Goal: Navigation & Orientation: Find specific page/section

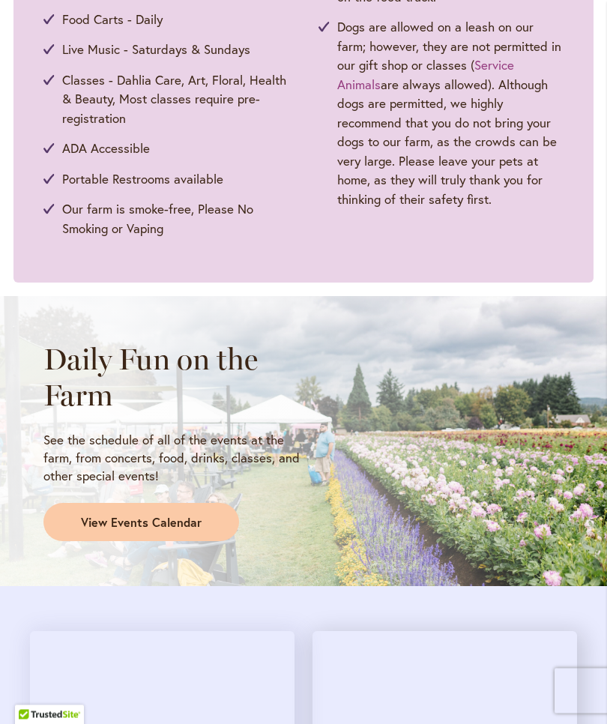
scroll to position [918, 0]
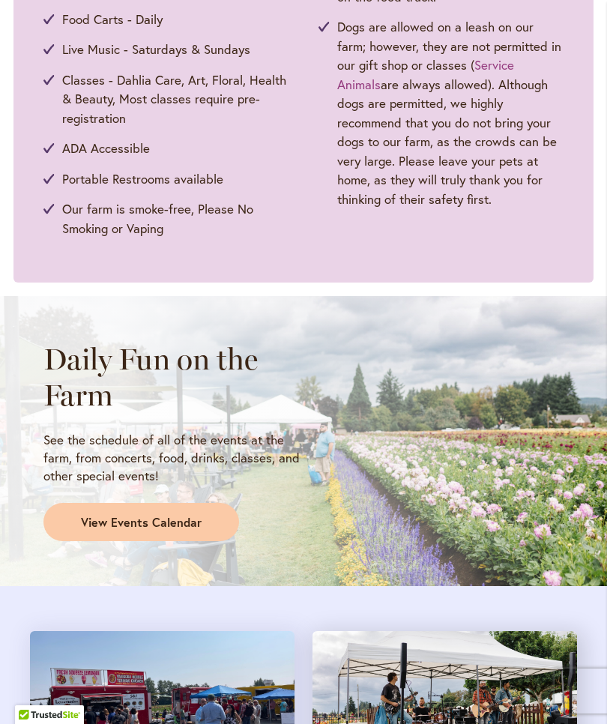
click at [185, 520] on span "View Events Calendar" at bounding box center [141, 522] width 121 height 17
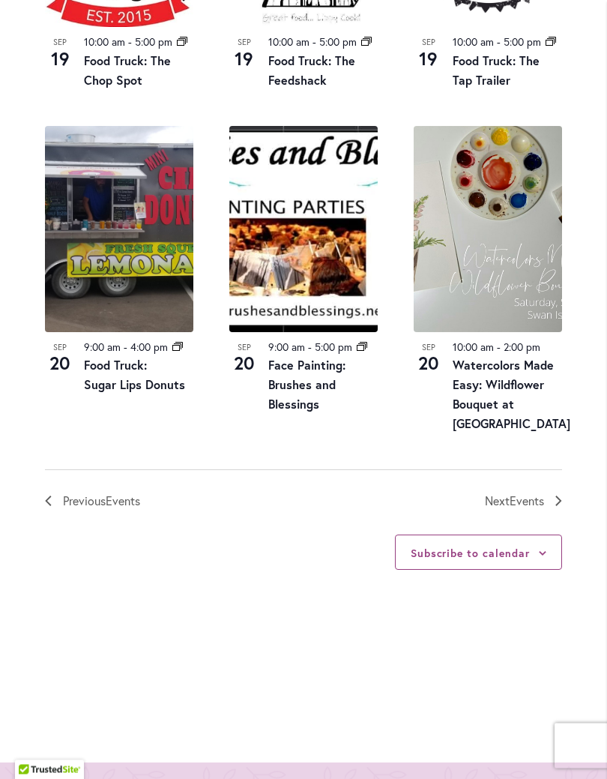
scroll to position [1667, 0]
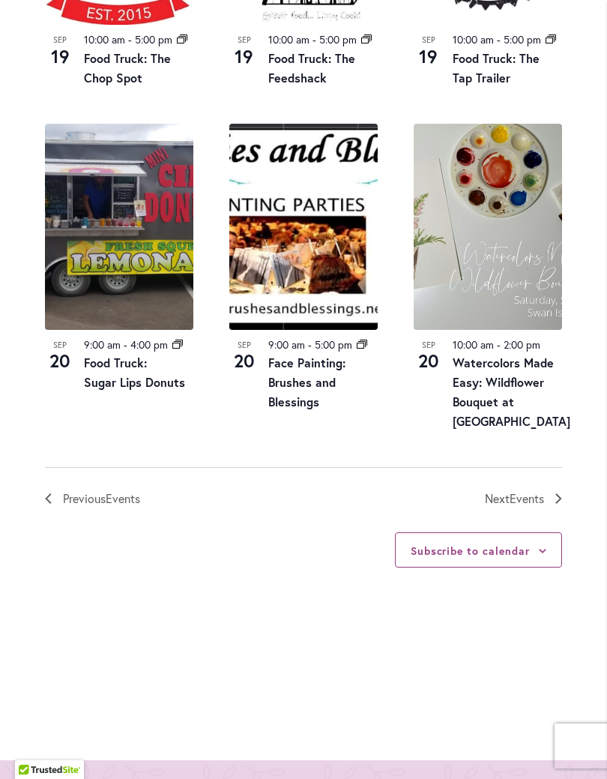
click at [544, 490] on span "Events" at bounding box center [527, 498] width 34 height 16
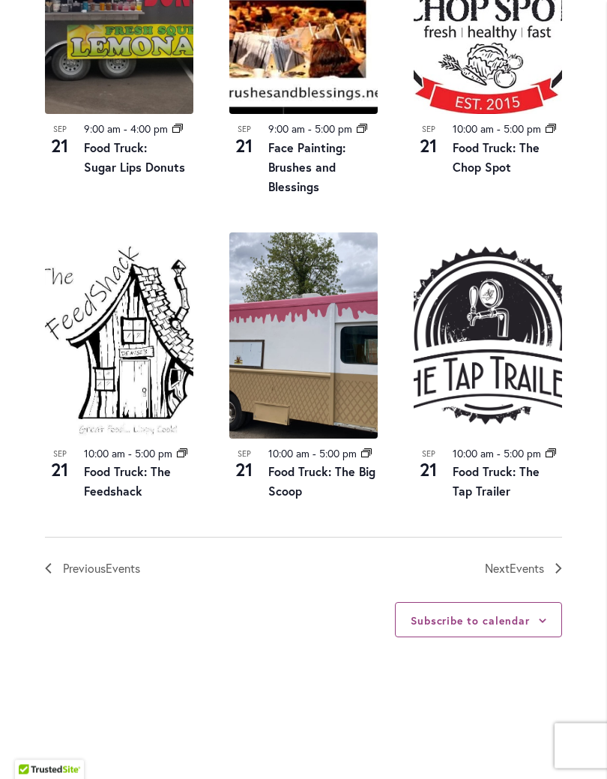
scroll to position [1597, 0]
click at [544, 560] on span "Events" at bounding box center [527, 568] width 34 height 16
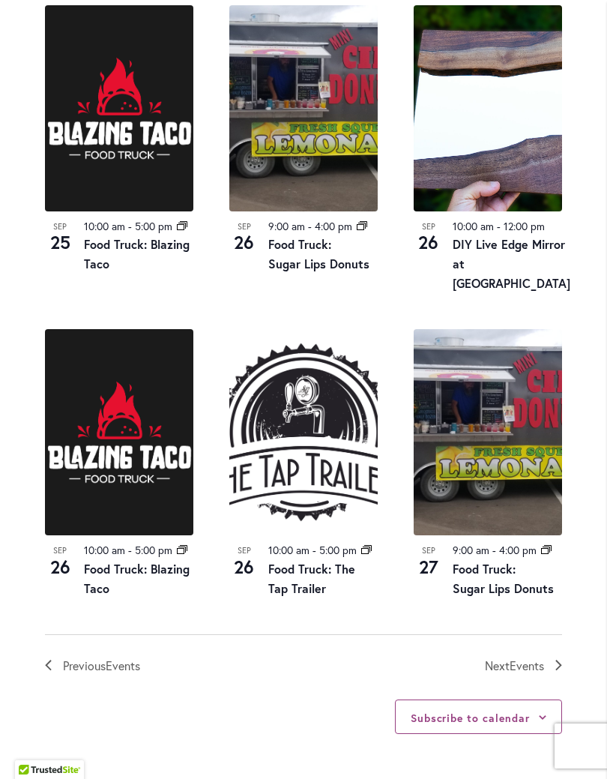
click at [550, 634] on nav "Previous Events [DATE] Next Events" at bounding box center [303, 654] width 517 height 41
click at [541, 658] on span "Events" at bounding box center [527, 666] width 34 height 16
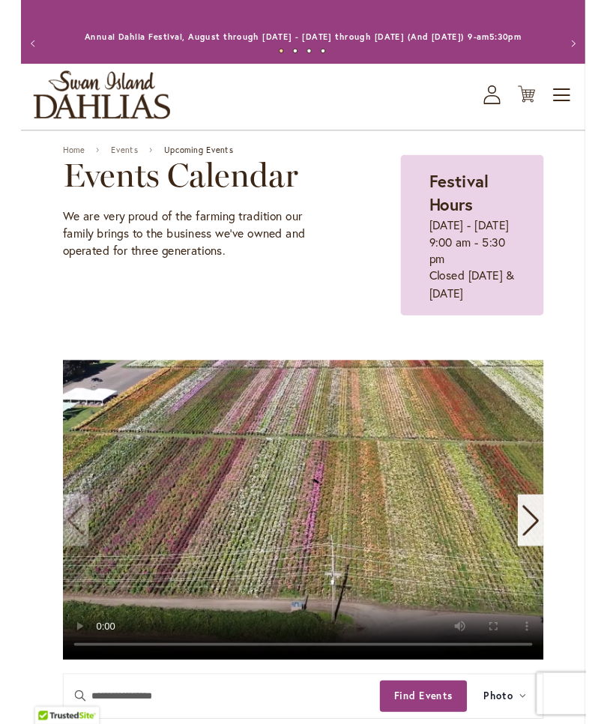
scroll to position [0, 0]
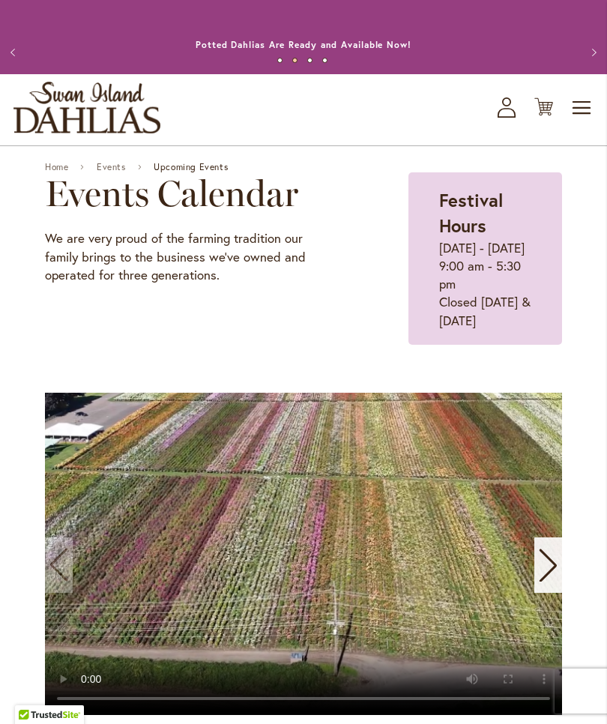
click at [592, 123] on span "Toggle Nav" at bounding box center [582, 108] width 22 height 30
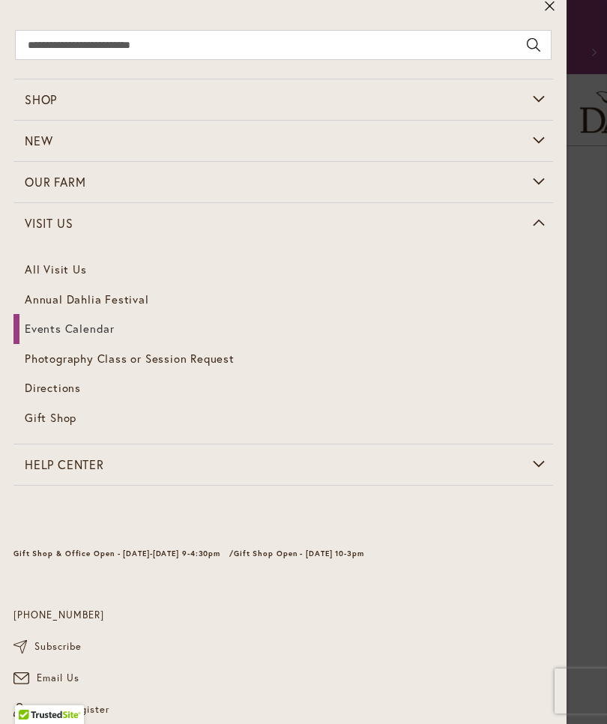
scroll to position [8, 0]
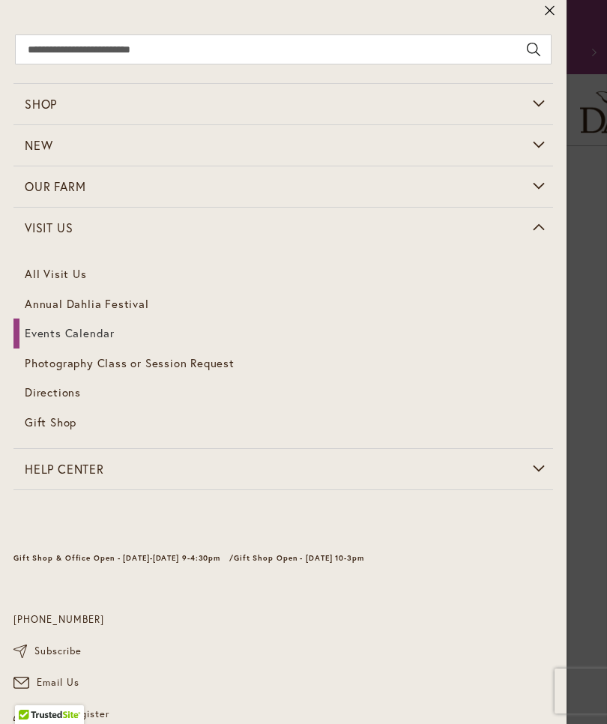
click at [67, 417] on span "Gift Shop" at bounding box center [51, 422] width 52 height 15
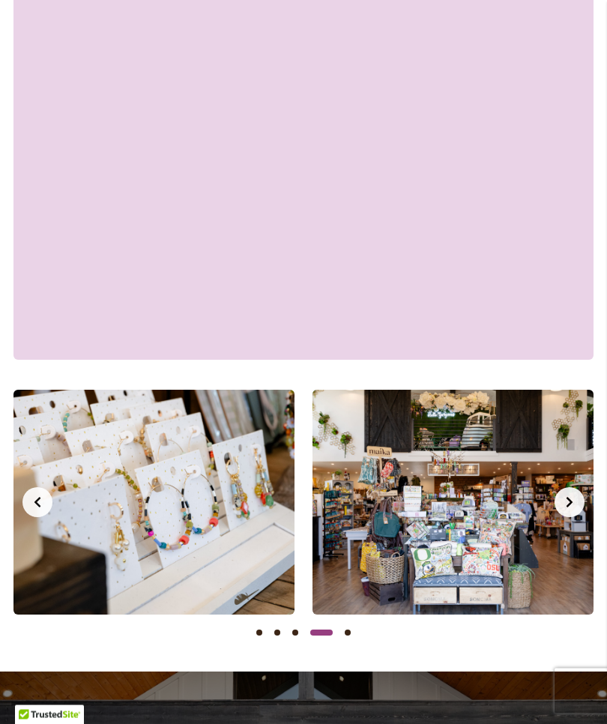
scroll to position [1731, 0]
